Goal: Find specific page/section: Find specific page/section

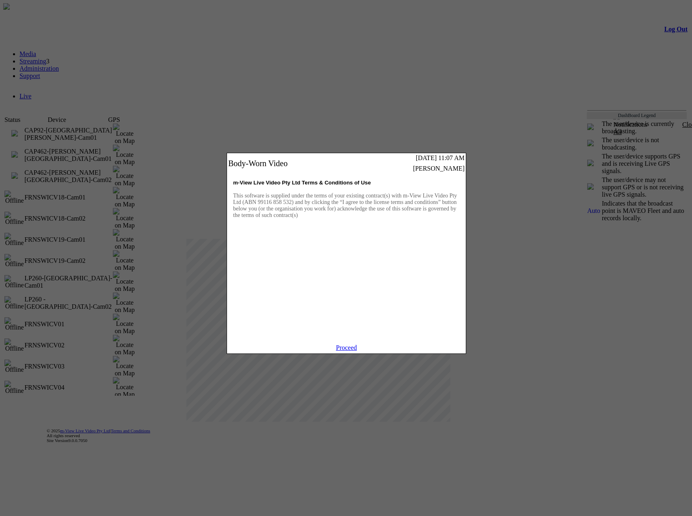
click at [343, 351] on link "Proceed" at bounding box center [346, 347] width 21 height 7
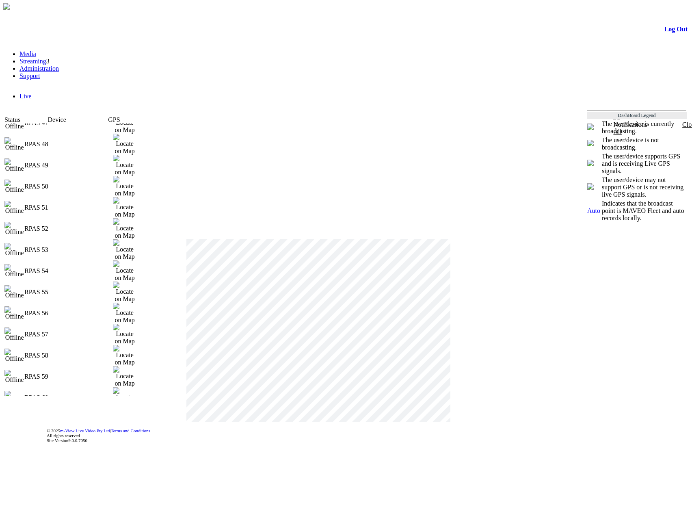
scroll to position [1763, 0]
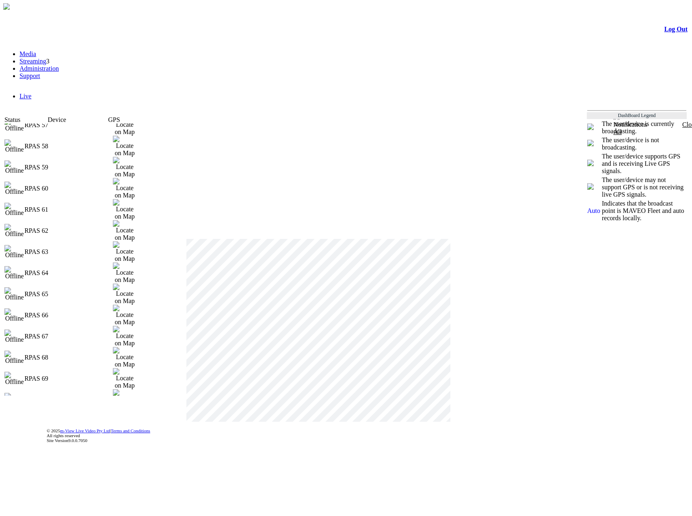
drag, startPoint x: 23, startPoint y: 123, endPoint x: 94, endPoint y: 428, distance: 313.3
click at [94, 440] on div "Log Out Media Streaming 3 Administration Support Live" at bounding box center [346, 229] width 686 height 437
copy div "CAP92-[GEOGRAPHIC_DATA][PERSON_NAME]-Cam01 CAP462-[PERSON_NAME][GEOGRAPHIC_DATA…"
click at [186, 150] on td "Click the download button to upgrade the activeX latest version download ×" at bounding box center [367, 238] width 362 height 245
drag, startPoint x: 147, startPoint y: 207, endPoint x: 151, endPoint y: 125, distance: 81.7
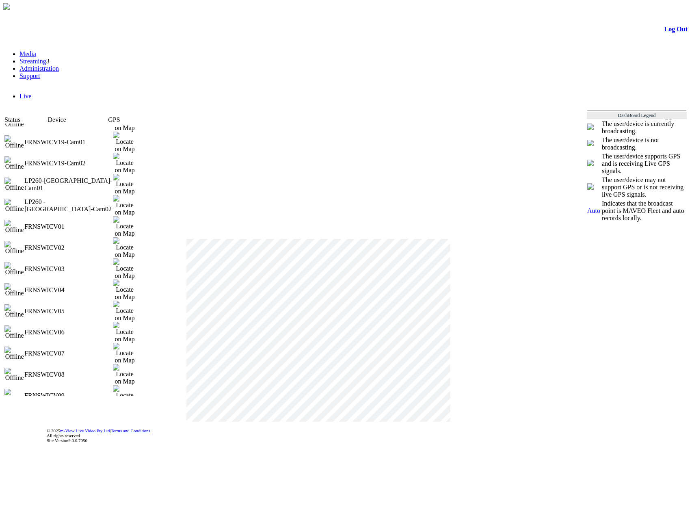
scroll to position [0, 0]
